Goal: Navigation & Orientation: Find specific page/section

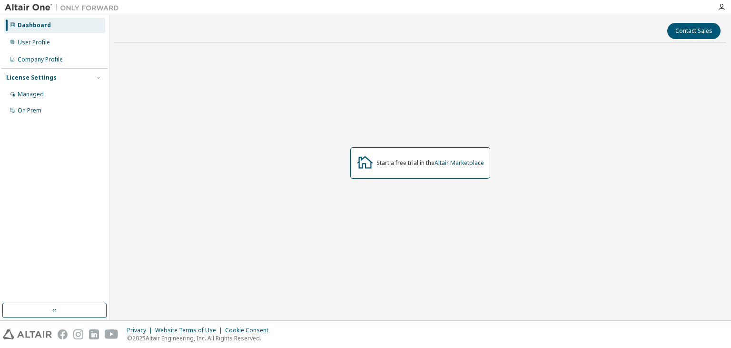
click at [429, 171] on div "Start a free trial in the Altair Marketplace" at bounding box center [420, 162] width 140 height 31
click at [430, 164] on div "Start a free trial in the Altair Marketplace" at bounding box center [431, 163] width 108 height 8
click at [64, 55] on div "Company Profile" at bounding box center [54, 59] width 101 height 15
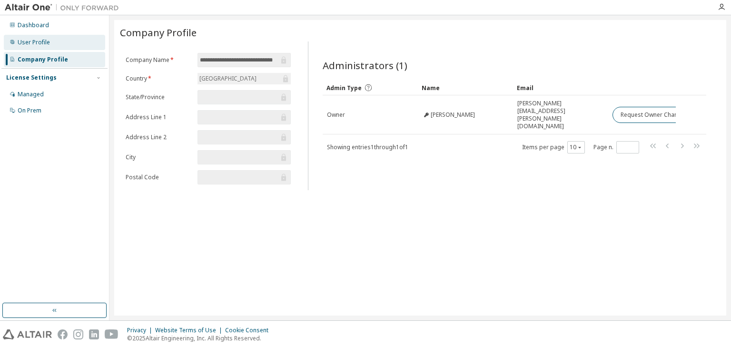
click at [62, 49] on div "User Profile" at bounding box center [54, 42] width 101 height 15
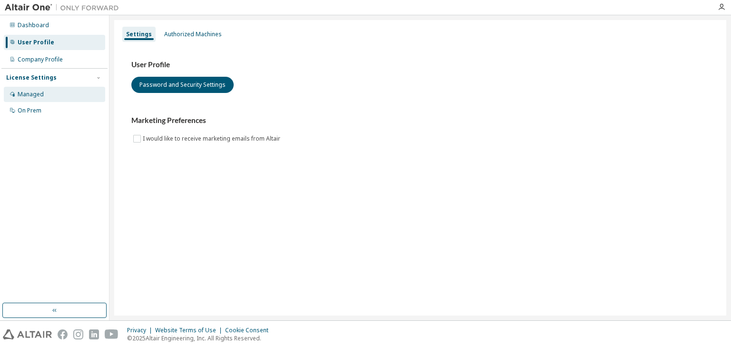
click at [42, 94] on div "Managed" at bounding box center [31, 94] width 26 height 8
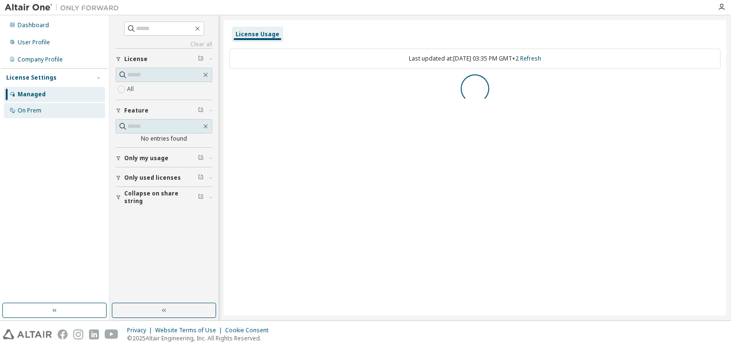
click at [38, 110] on div "On Prem" at bounding box center [30, 111] width 24 height 8
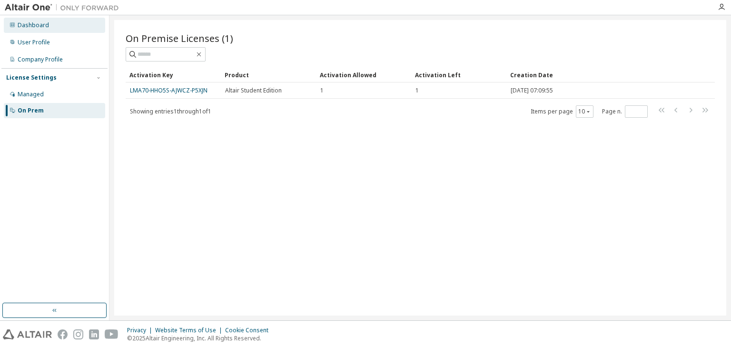
click at [30, 25] on div "Dashboard" at bounding box center [33, 25] width 31 height 8
